Goal: Entertainment & Leisure: Consume media (video, audio)

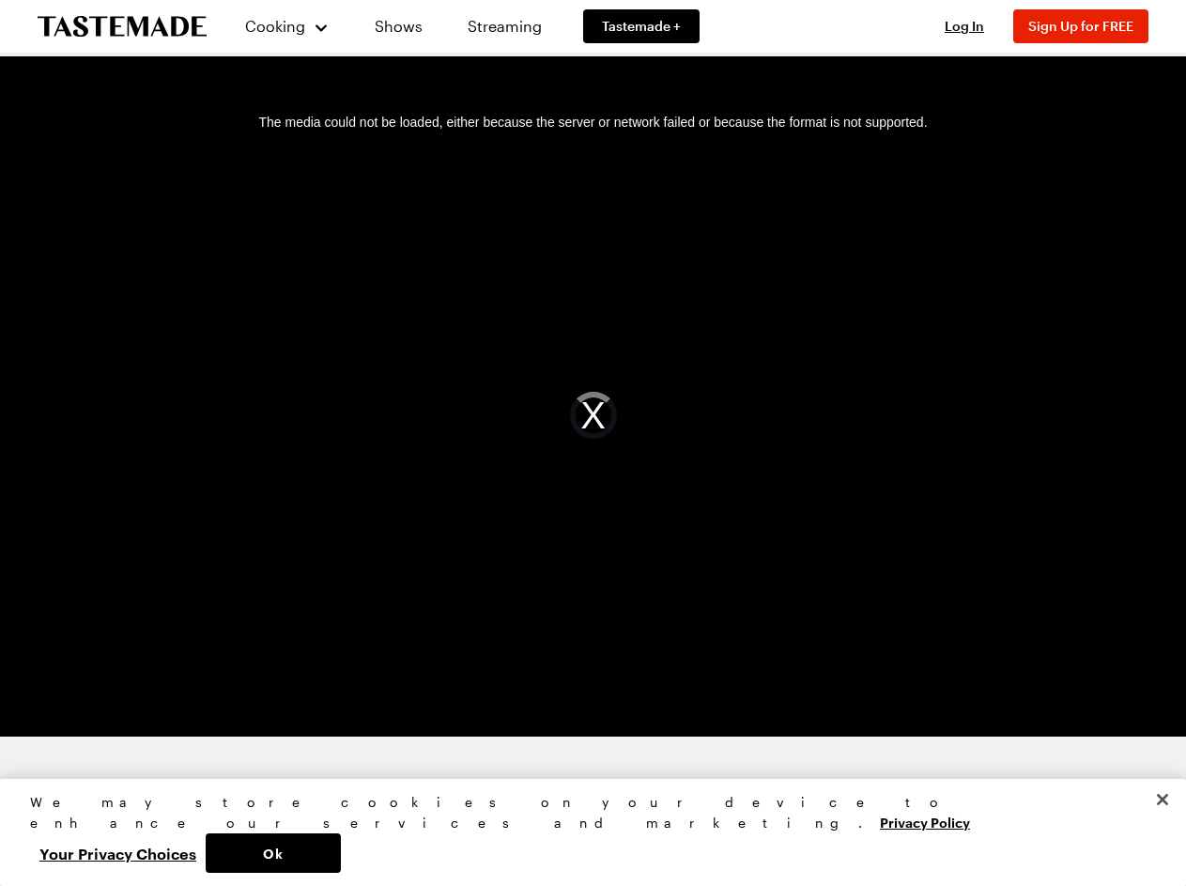
click at [593, 442] on div "The media could not be loaded, either because the server or network failed or b…" at bounding box center [594, 415] width 1142 height 642
click at [279, 26] on span "Cooking" at bounding box center [275, 26] width 60 height 18
click at [973, 26] on span "Log In" at bounding box center [964, 26] width 39 height 16
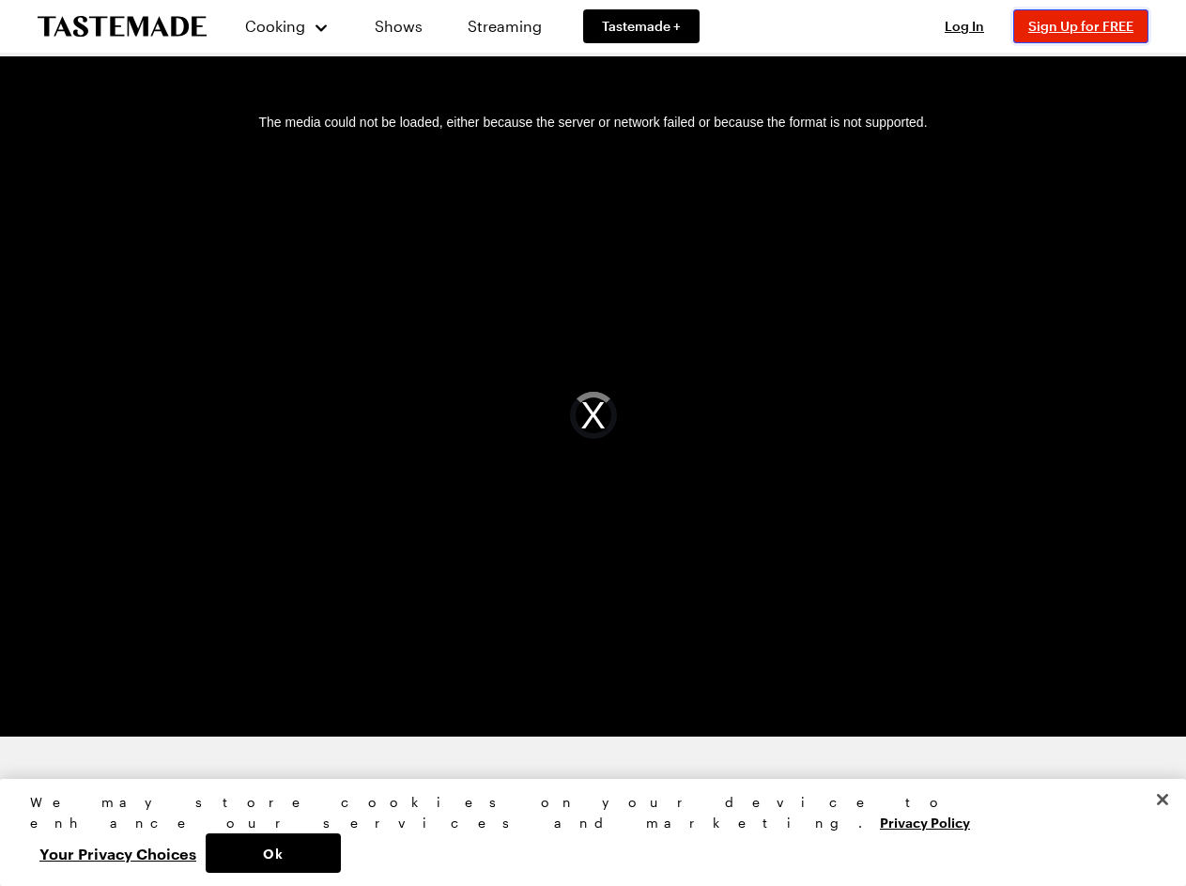
click at [1089, 26] on span "Sign Up for FREE" at bounding box center [1080, 26] width 105 height 16
click at [594, 415] on div "The media could not be loaded, either because the server or network failed or b…" at bounding box center [594, 415] width 1142 height 642
click at [341, 853] on button "Ok" at bounding box center [273, 852] width 135 height 39
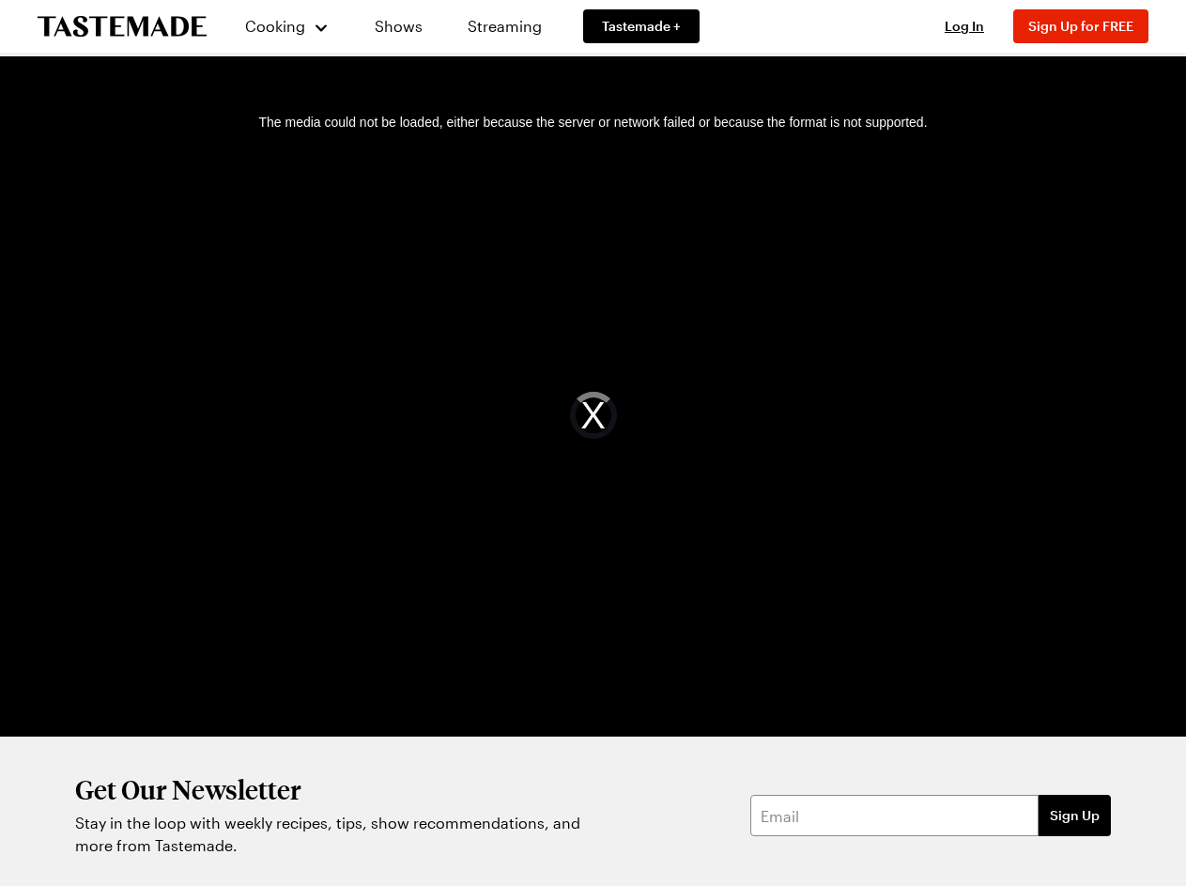
click at [206, 853] on button "Your Privacy Choices" at bounding box center [118, 852] width 176 height 39
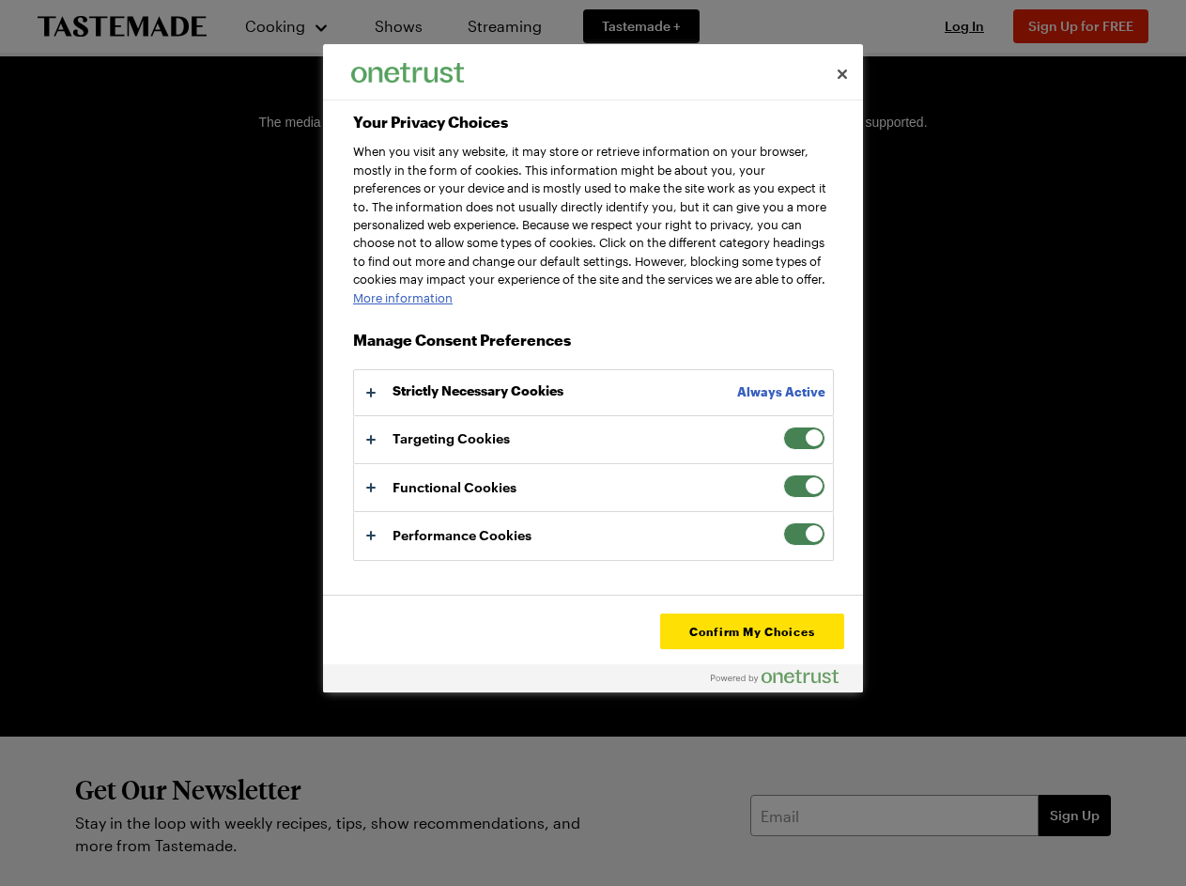
click at [1163, 841] on div "Get Our Newsletter Stay in the loop with weekly recipes, tips, show recommendat…" at bounding box center [593, 815] width 1186 height 158
